Goal: Task Accomplishment & Management: Manage account settings

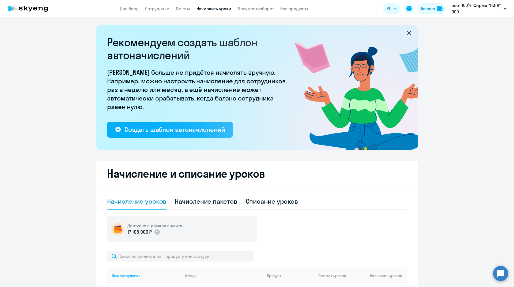
select select "10"
click at [431, 8] on div "Баланс" at bounding box center [428, 8] width 14 height 6
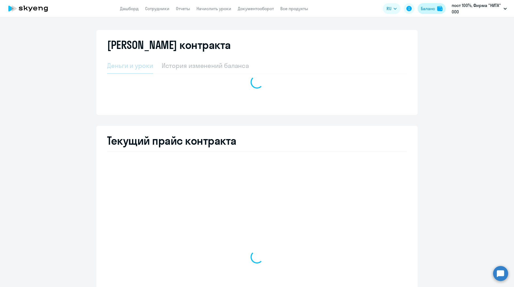
select select "english_adult_not_native_speaker"
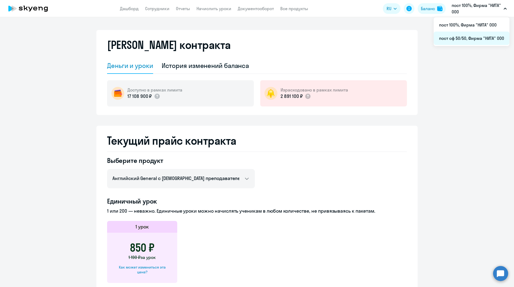
click at [458, 40] on li "пост сф 50/50, Фирма "НИТА" ООО" at bounding box center [471, 38] width 76 height 13
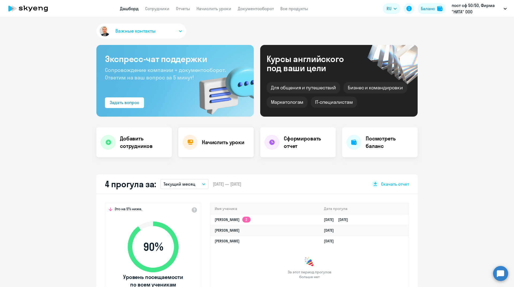
click at [228, 137] on div "Начислить уроки" at bounding box center [215, 142] width 75 height 30
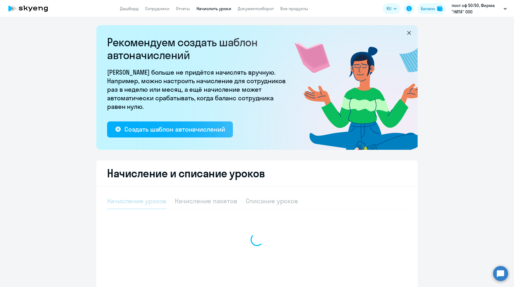
select select "10"
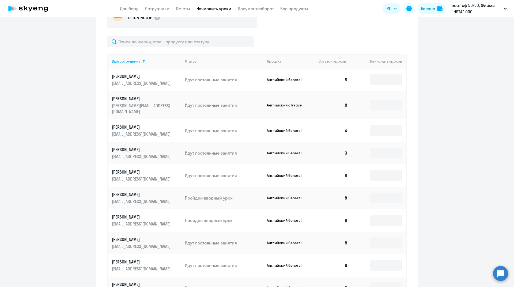
scroll to position [241, 0]
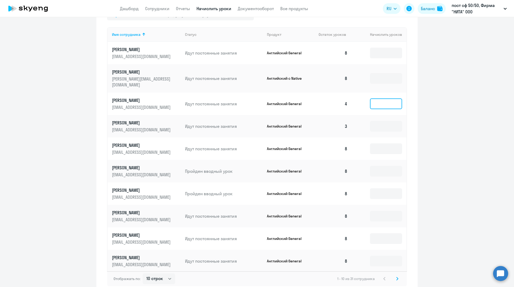
click at [377, 98] on input at bounding box center [386, 103] width 32 height 11
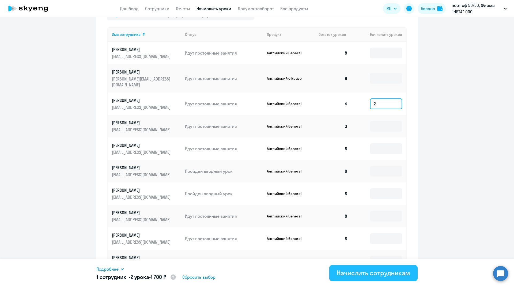
type input "2"
click at [367, 276] on div "Начислить сотрудникам" at bounding box center [373, 273] width 73 height 9
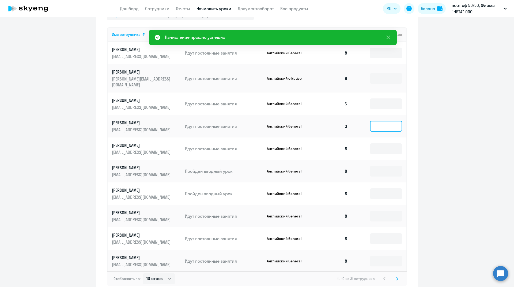
click at [381, 121] on input at bounding box center [386, 126] width 32 height 11
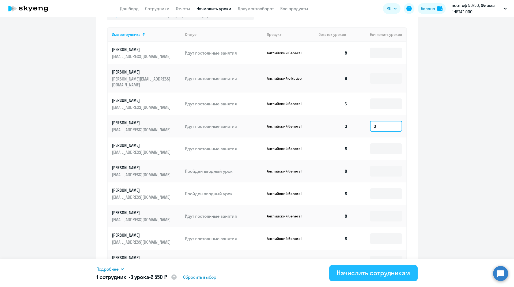
type input "3"
click at [374, 274] on div "Начислить сотрудникам" at bounding box center [373, 273] width 73 height 9
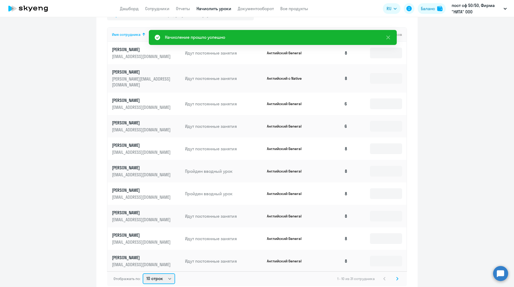
click at [172, 275] on select "10 строк 30 строк 50 строк" at bounding box center [159, 278] width 32 height 11
select select "50"
click at [143, 273] on select "10 строк 30 строк 50 строк" at bounding box center [159, 278] width 32 height 11
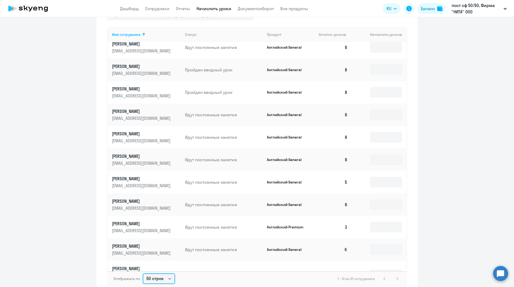
scroll to position [107, 0]
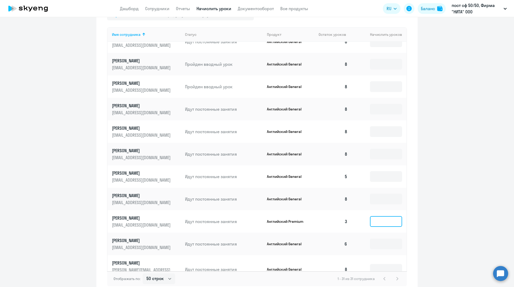
click at [377, 216] on input at bounding box center [386, 221] width 32 height 11
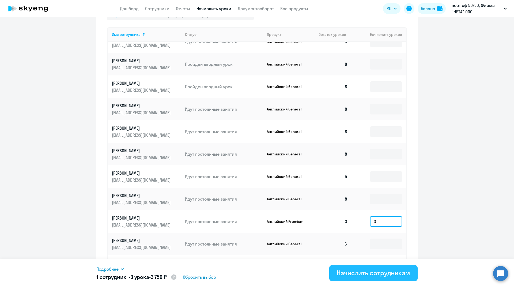
type input "3"
click at [381, 276] on div "Начислить сотрудникам" at bounding box center [373, 273] width 73 height 9
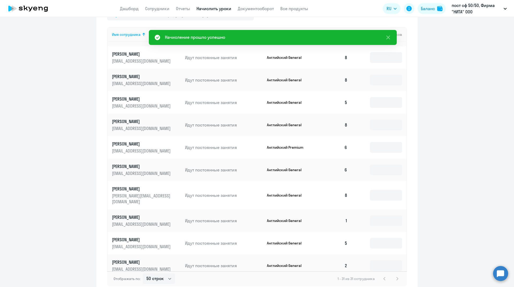
scroll to position [187, 0]
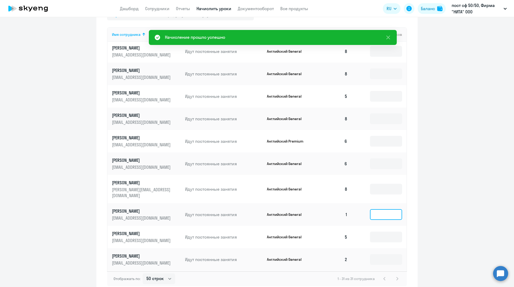
click at [373, 209] on input at bounding box center [386, 214] width 32 height 11
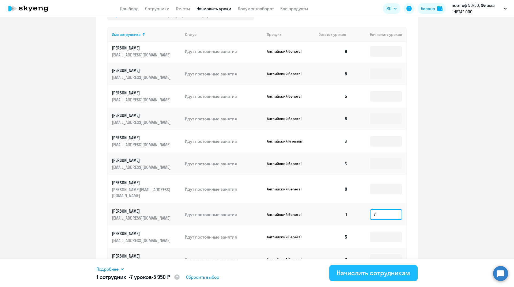
type input "7"
click at [374, 275] on div "Начислить сотрудникам" at bounding box center [373, 273] width 73 height 9
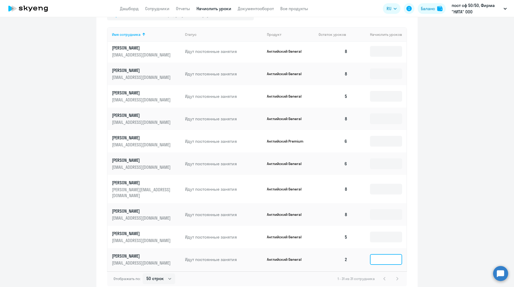
click at [372, 254] on input at bounding box center [386, 259] width 32 height 11
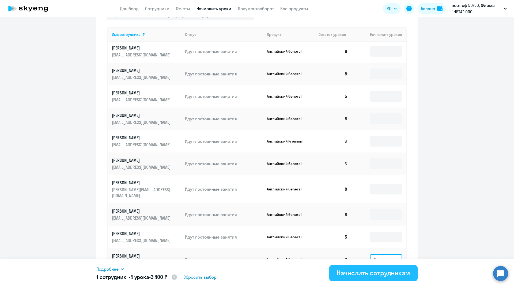
type input "4"
click at [376, 274] on div "Начислить сотрудникам" at bounding box center [373, 273] width 73 height 9
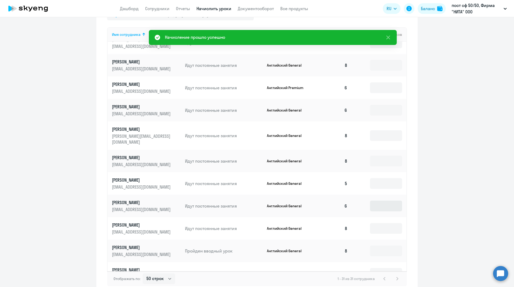
scroll to position [268, 0]
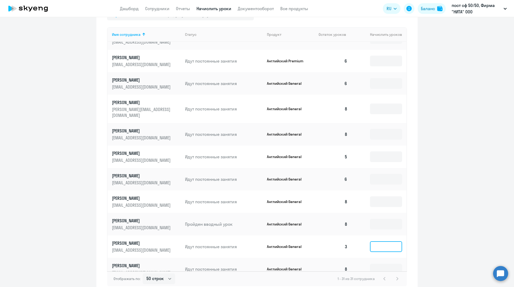
click at [376, 241] on input at bounding box center [386, 246] width 32 height 11
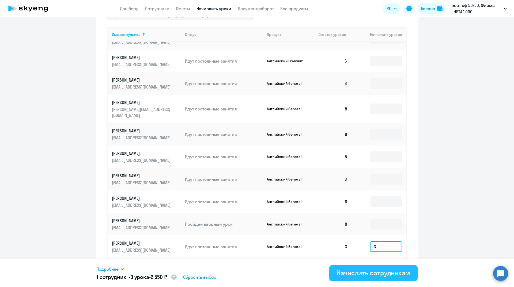
type input "3"
click at [368, 273] on div "Начислить сотрудникам" at bounding box center [373, 273] width 73 height 9
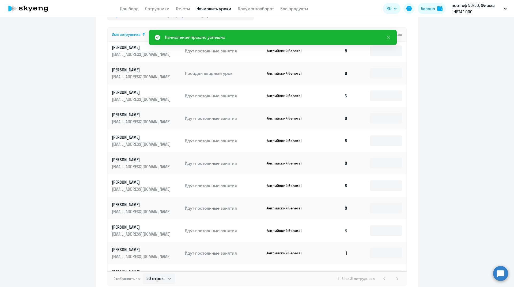
scroll to position [428, 0]
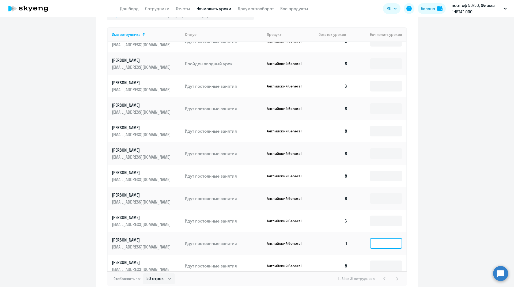
click at [379, 238] on input at bounding box center [386, 243] width 32 height 11
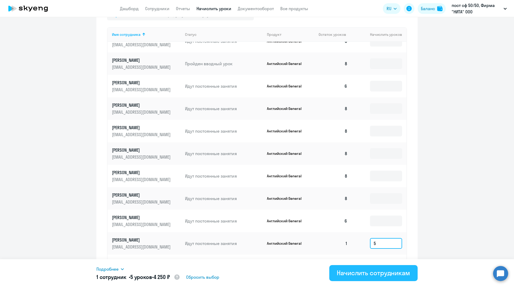
type input "5"
click at [369, 273] on div "Начислить сотрудникам" at bounding box center [373, 273] width 73 height 9
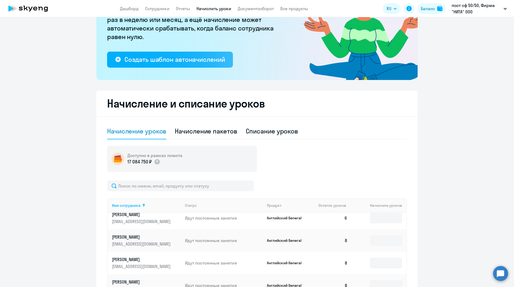
scroll to position [29, 0]
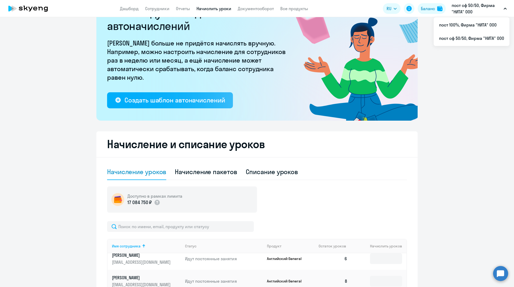
click at [476, 6] on p "пост сф 50/50, Фирма "НИТА" ООО" at bounding box center [476, 8] width 50 height 13
click at [475, 24] on li "пост 100%, Фирма "НИТА" ООО" at bounding box center [471, 24] width 76 height 13
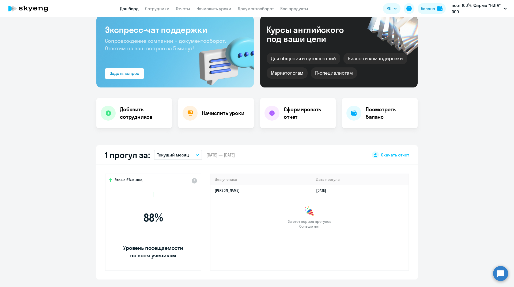
scroll to position [77, 0]
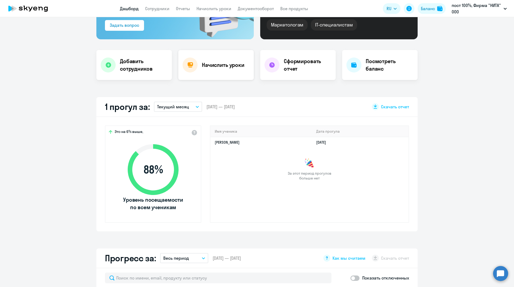
click at [210, 67] on h4 "Начислить уроки" at bounding box center [223, 64] width 43 height 7
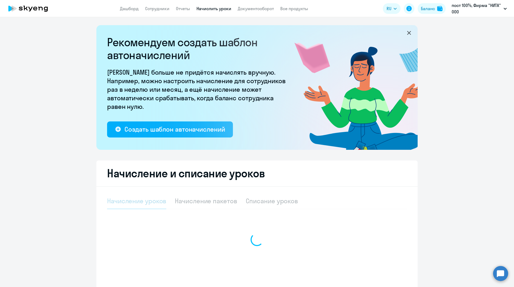
select select "10"
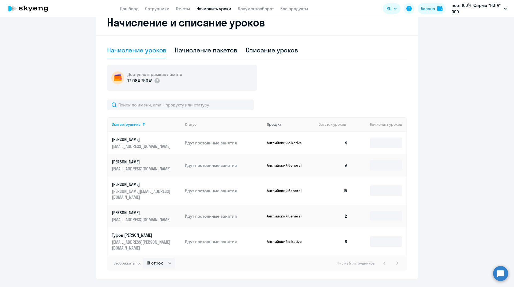
scroll to position [153, 0]
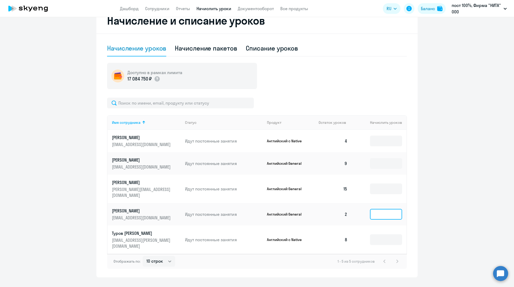
click at [381, 210] on input at bounding box center [386, 214] width 32 height 11
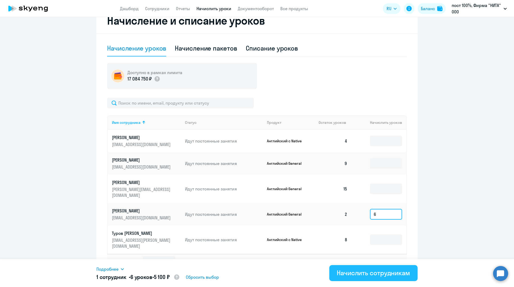
type input "6"
click at [368, 274] on div "Начислить сотрудникам" at bounding box center [373, 273] width 73 height 9
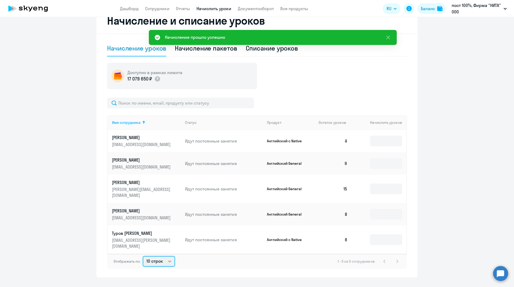
click at [168, 256] on select "10 строк 30 строк 50 строк" at bounding box center [159, 261] width 32 height 11
select select "30"
click at [143, 256] on select "10 строк 30 строк 50 строк" at bounding box center [159, 261] width 32 height 11
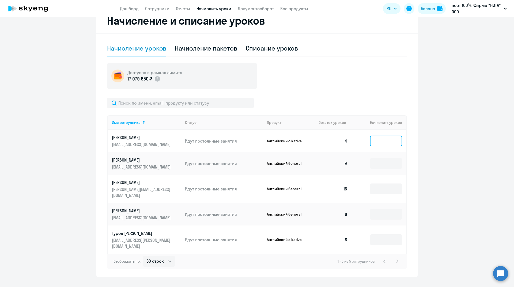
click at [375, 142] on input at bounding box center [386, 141] width 32 height 11
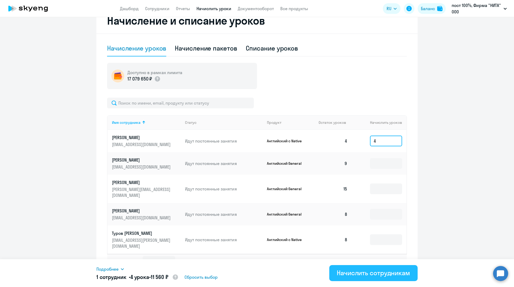
type input "4"
click at [380, 274] on div "Начислить сотрудникам" at bounding box center [373, 273] width 73 height 9
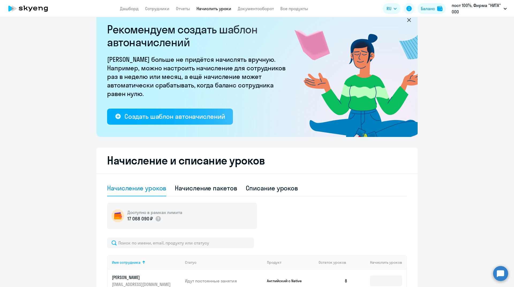
scroll to position [0, 0]
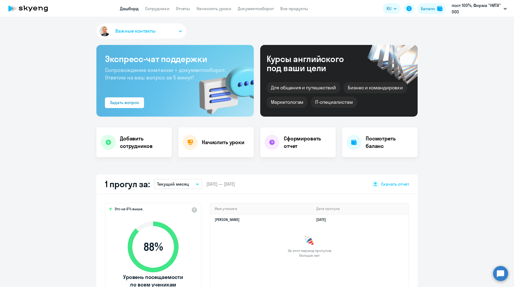
select select "30"
click at [196, 184] on icon "button" at bounding box center [197, 184] width 3 height 1
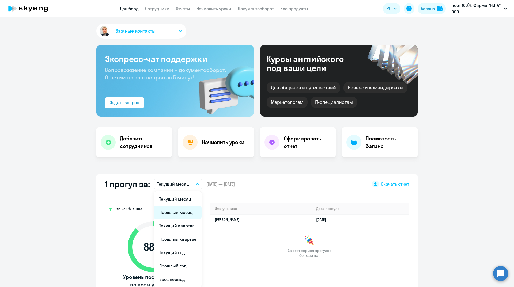
click at [186, 213] on li "Прошлый месяц" at bounding box center [178, 212] width 48 height 13
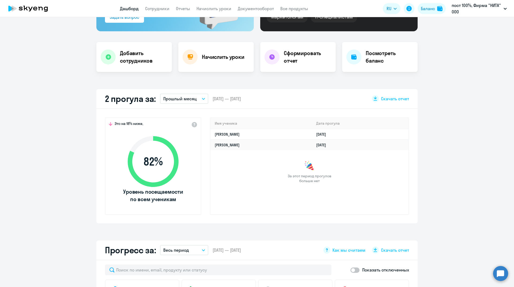
scroll to position [107, 0]
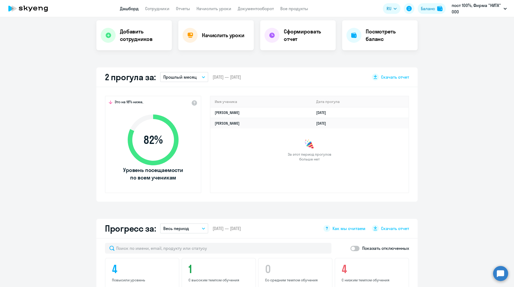
click at [202, 77] on icon "button" at bounding box center [203, 77] width 3 height 2
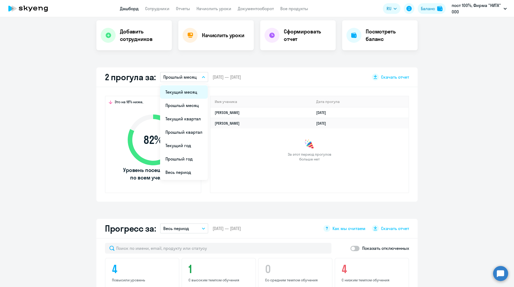
click at [193, 91] on li "Текущий месяц" at bounding box center [184, 91] width 48 height 13
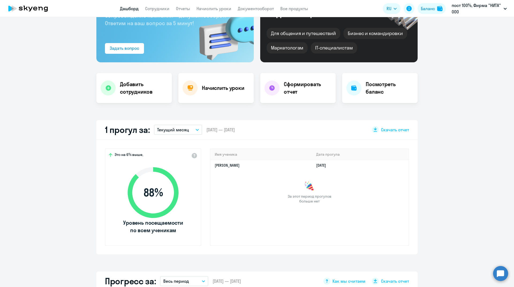
scroll to position [0, 0]
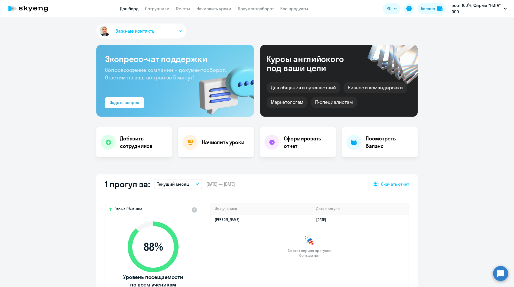
click at [224, 142] on h4 "Начислить уроки" at bounding box center [223, 142] width 43 height 7
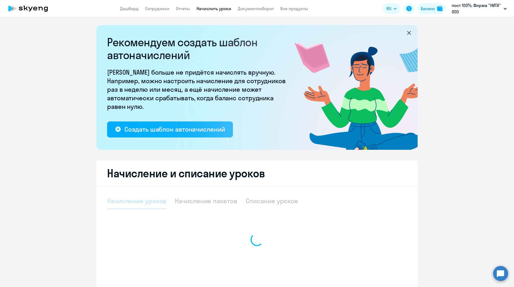
select select "10"
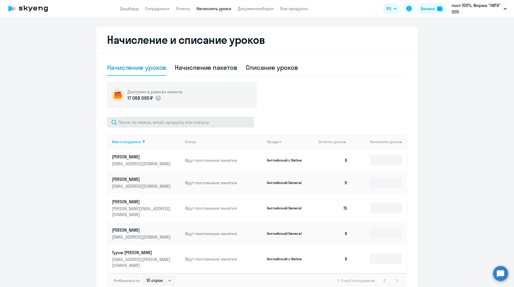
scroll to position [134, 0]
